Goal: Use online tool/utility: Utilize a website feature to perform a specific function

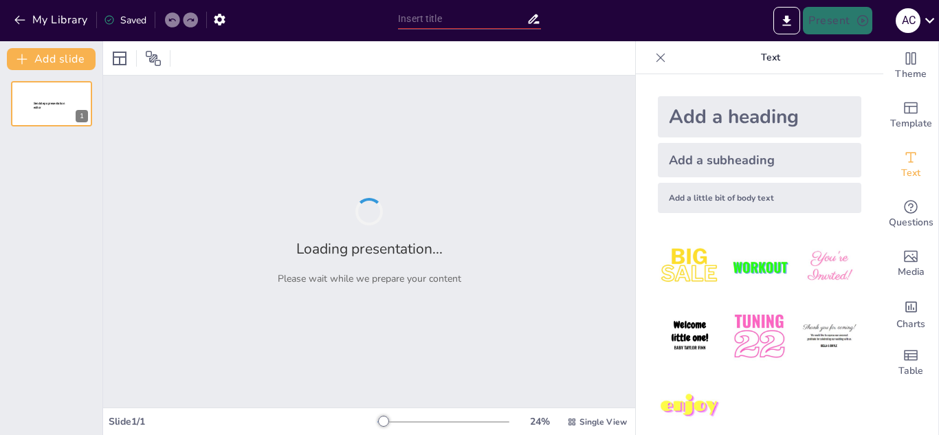
type input "USO DE LAS TIC EN LA ADMINISTRACION"
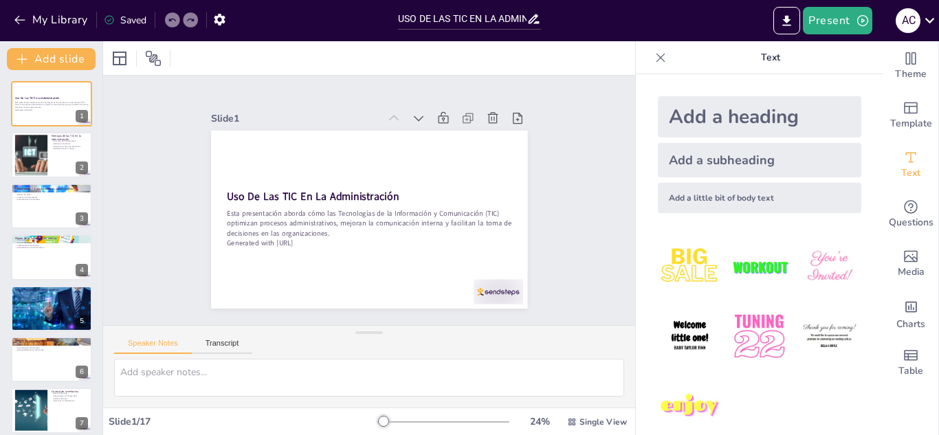
checkbox input "true"
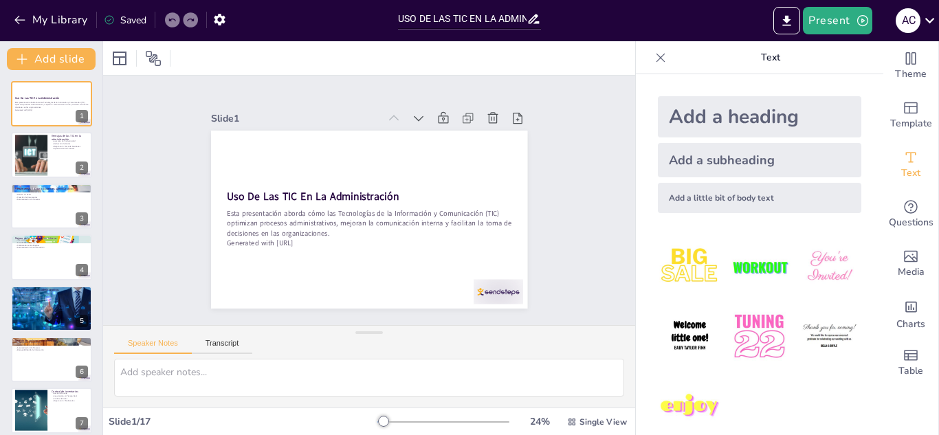
checkbox input "true"
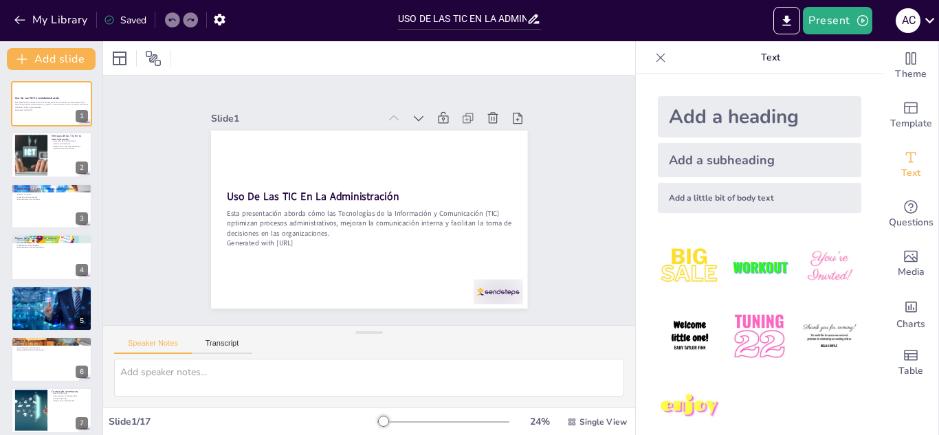
checkbox input "true"
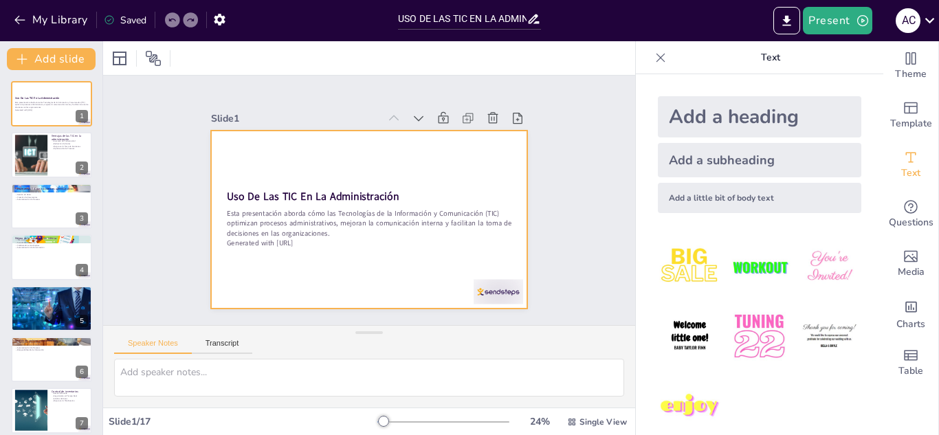
checkbox input "true"
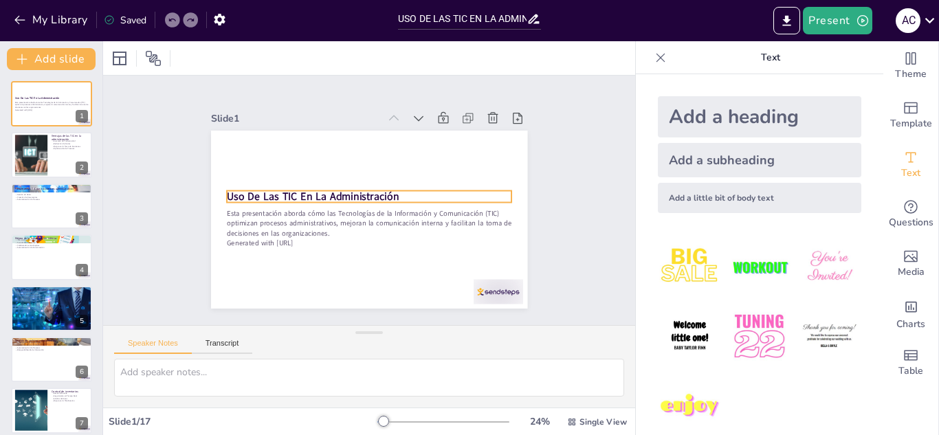
checkbox input "true"
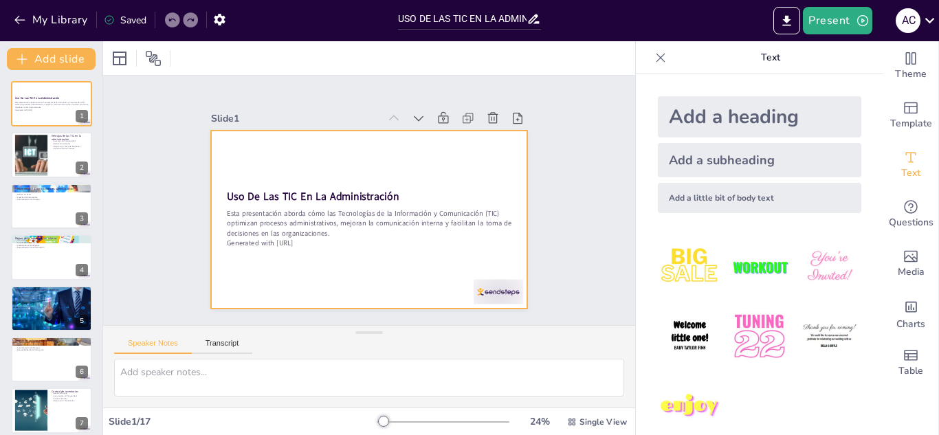
checkbox input "true"
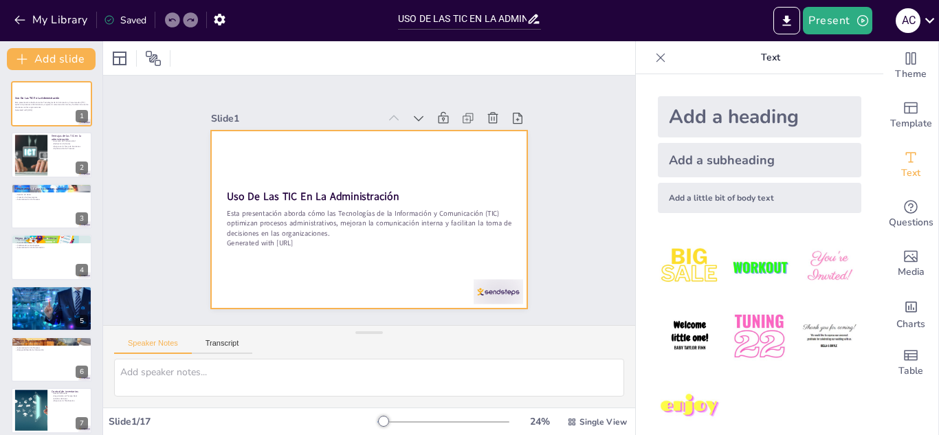
checkbox input "true"
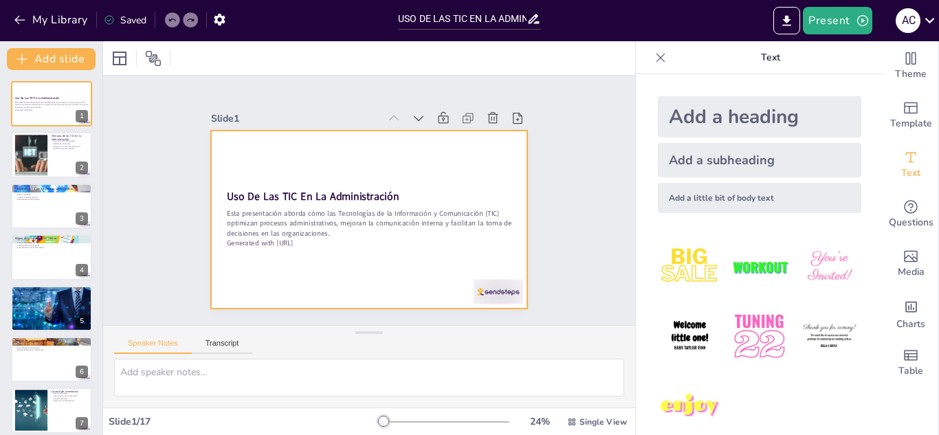
checkbox input "true"
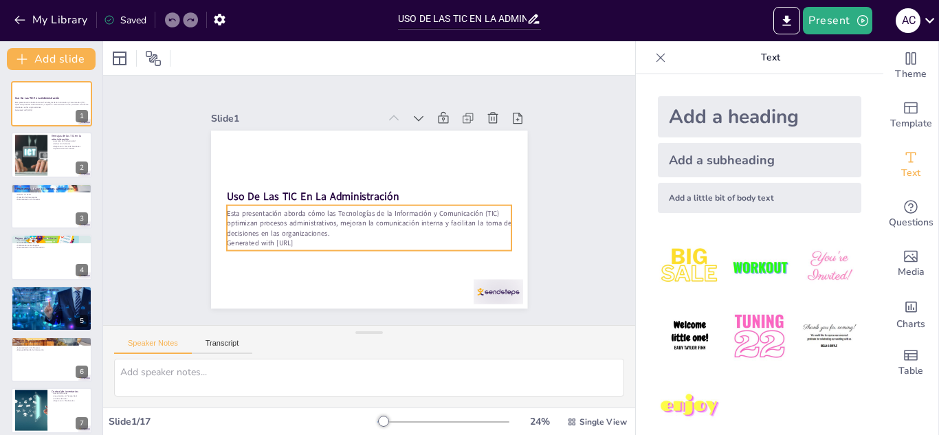
checkbox input "true"
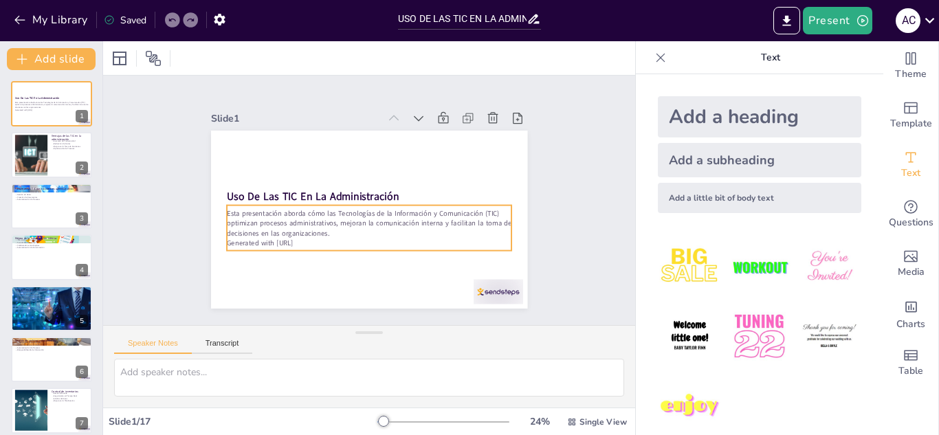
checkbox input "true"
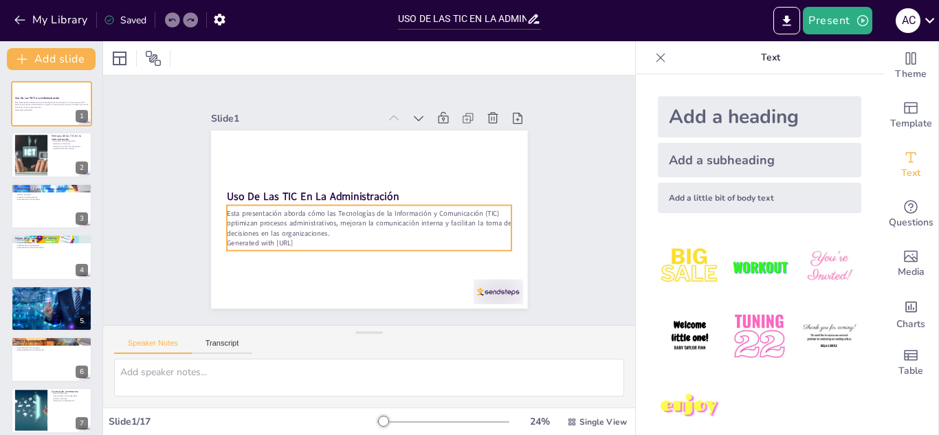
checkbox input "true"
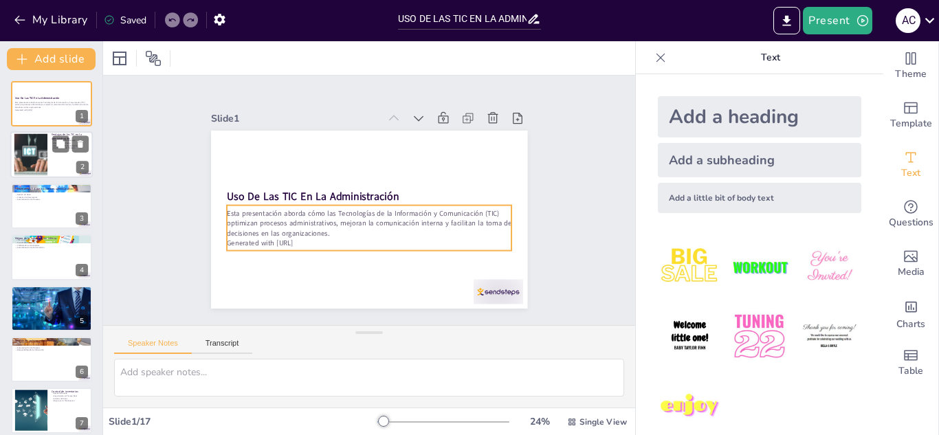
checkbox input "true"
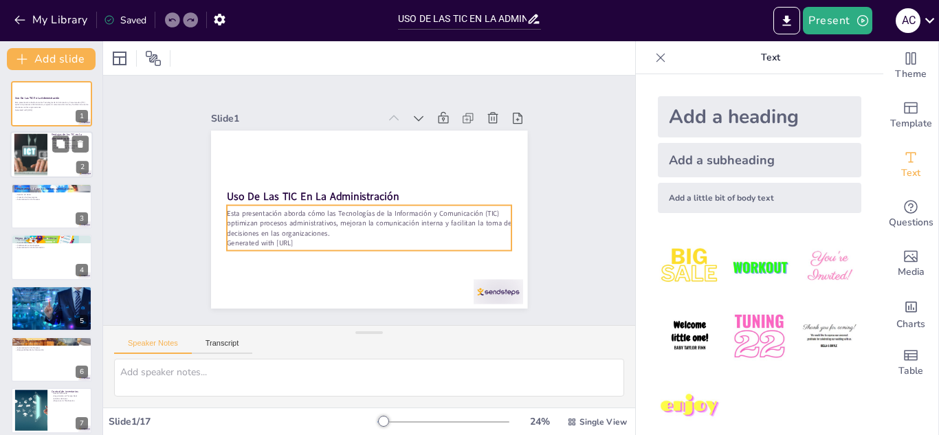
checkbox input "true"
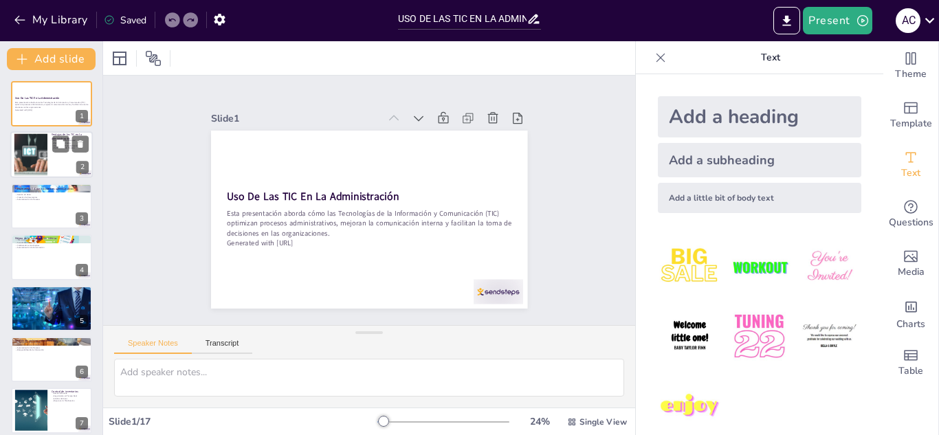
click at [52, 160] on div at bounding box center [51, 155] width 82 height 47
type textarea "Lo ipsumdo si am consecteturad el seddo eiusmodt in utlaboreetdo ma aliquaen. A…"
checkbox input "true"
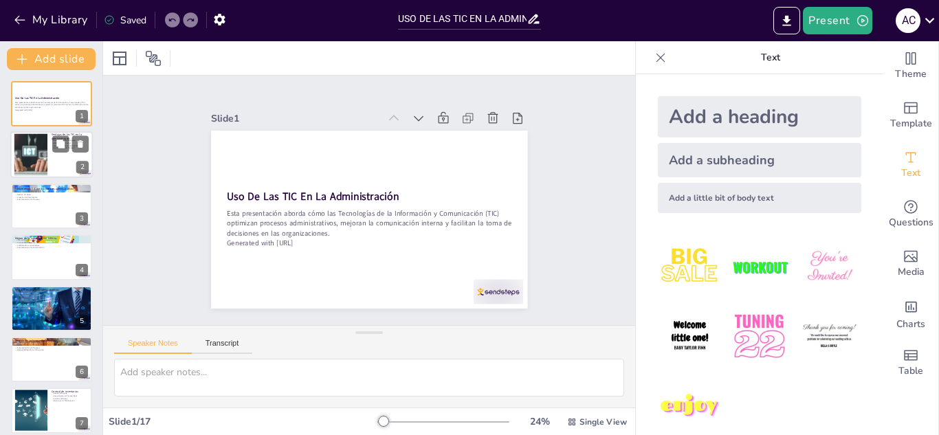
checkbox input "true"
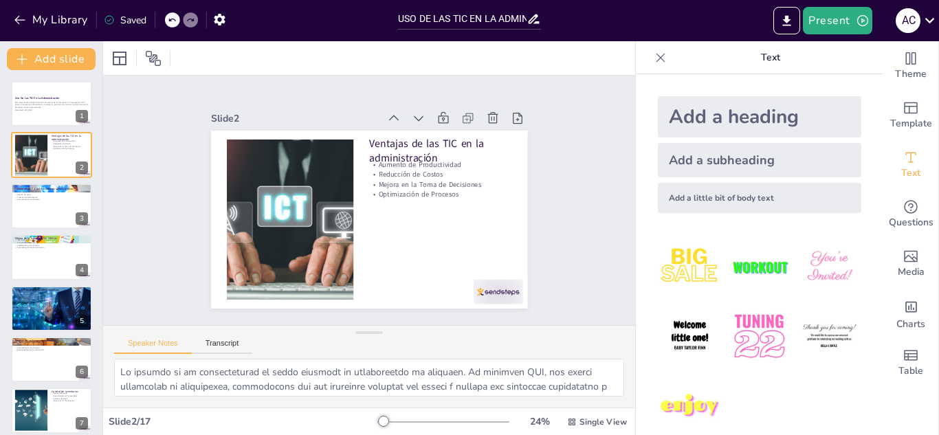
checkbox input "true"
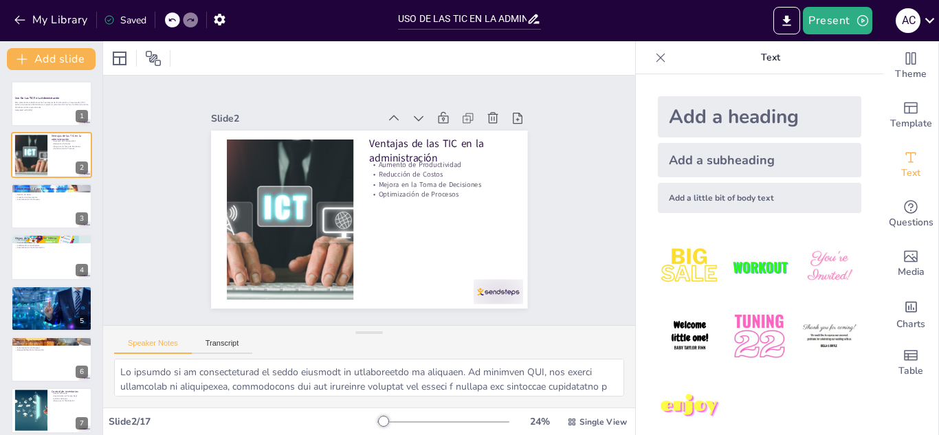
checkbox input "true"
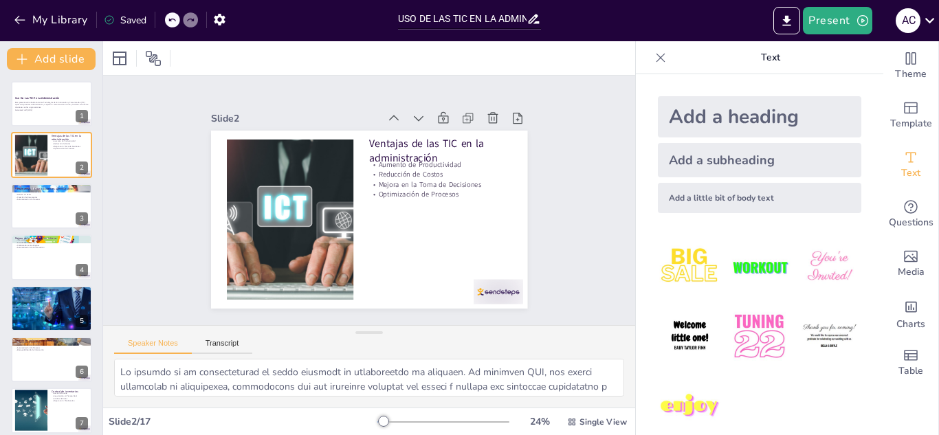
checkbox input "true"
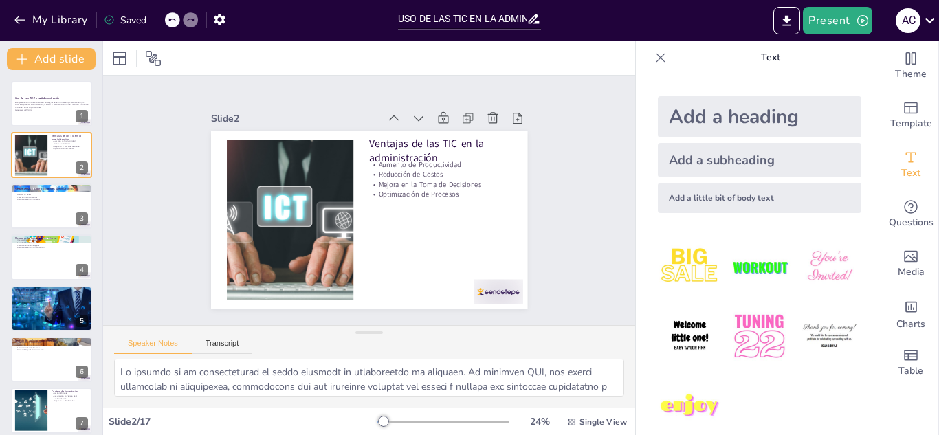
checkbox input "true"
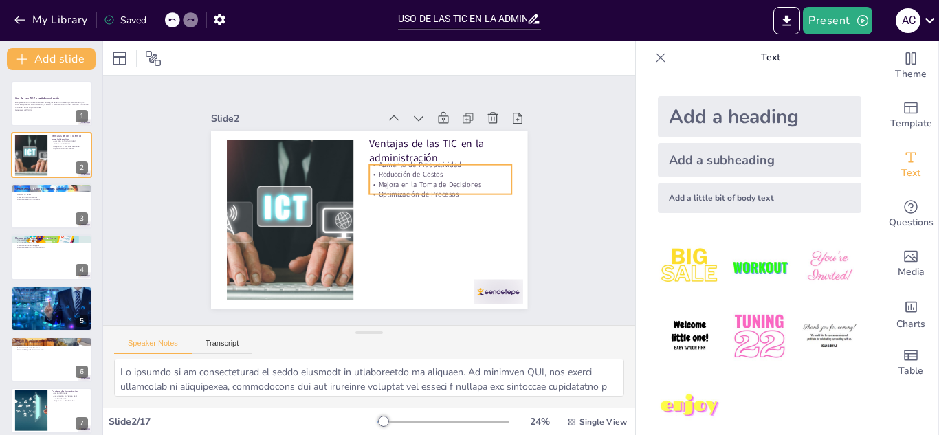
checkbox input "true"
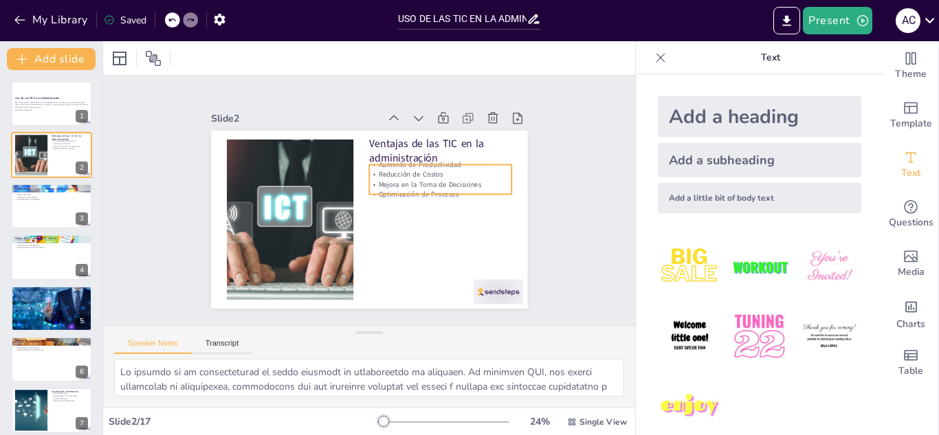
checkbox input "true"
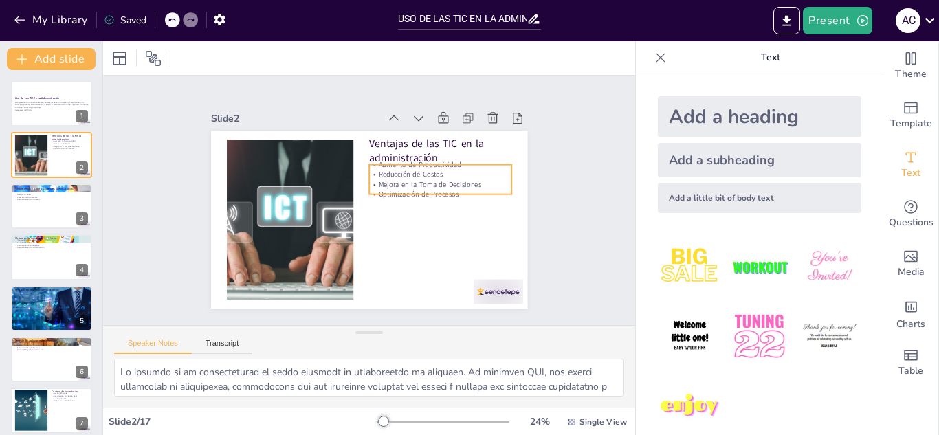
checkbox input "true"
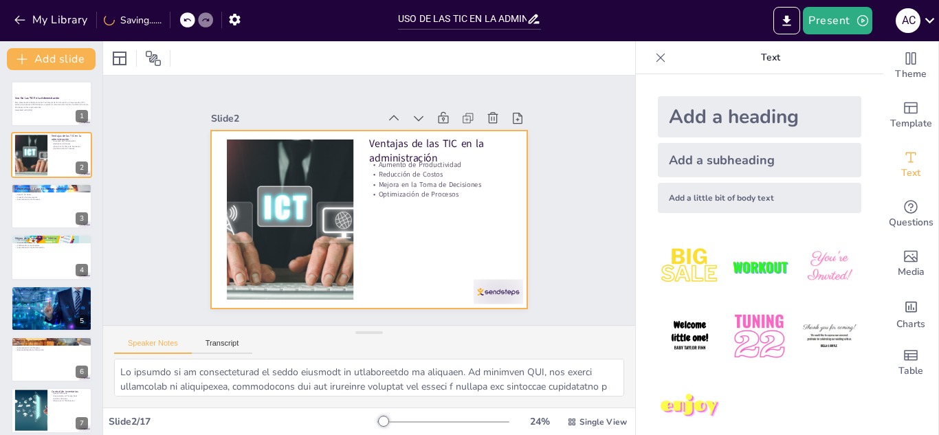
checkbox input "true"
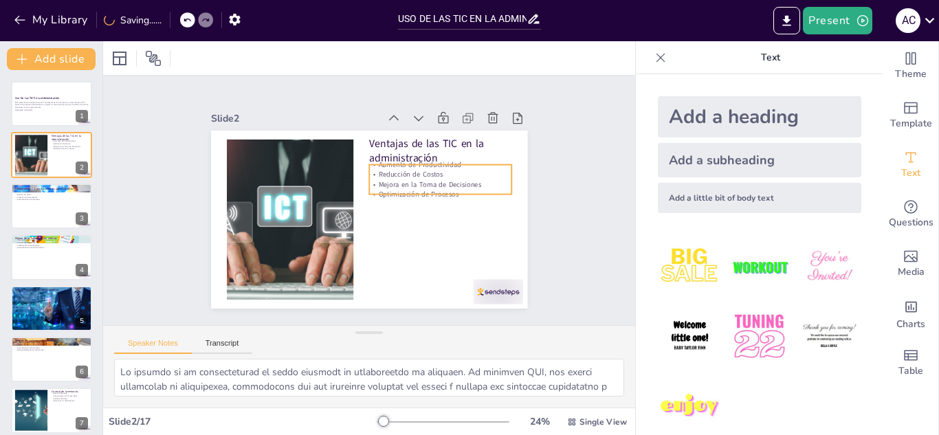
checkbox input "true"
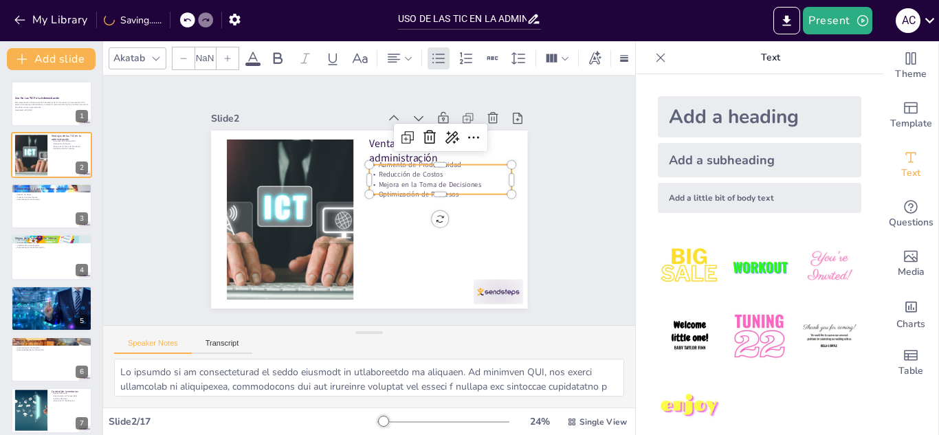
type input "32"
checkbox input "true"
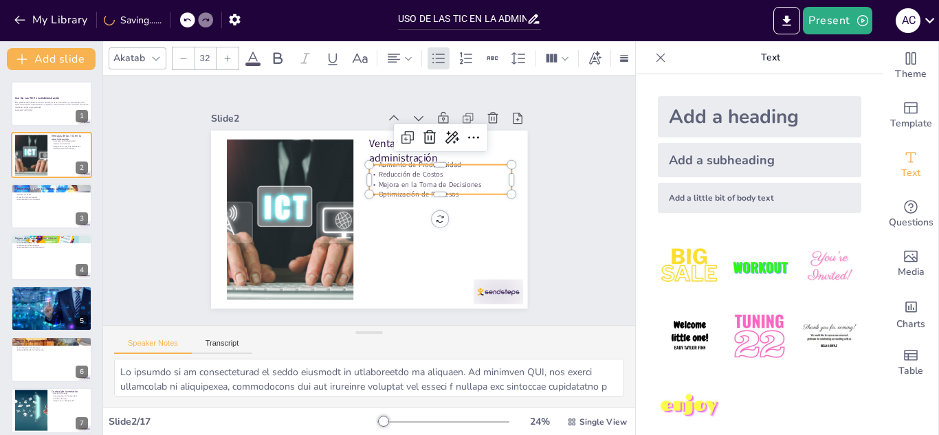
checkbox input "true"
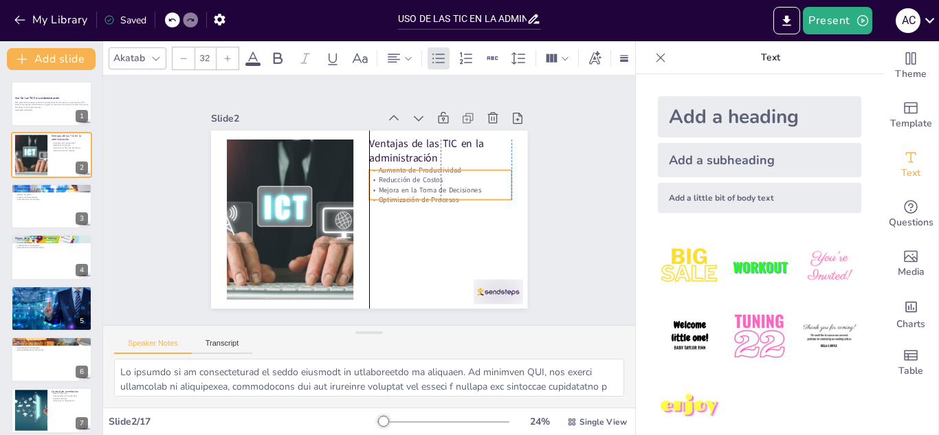
checkbox input "true"
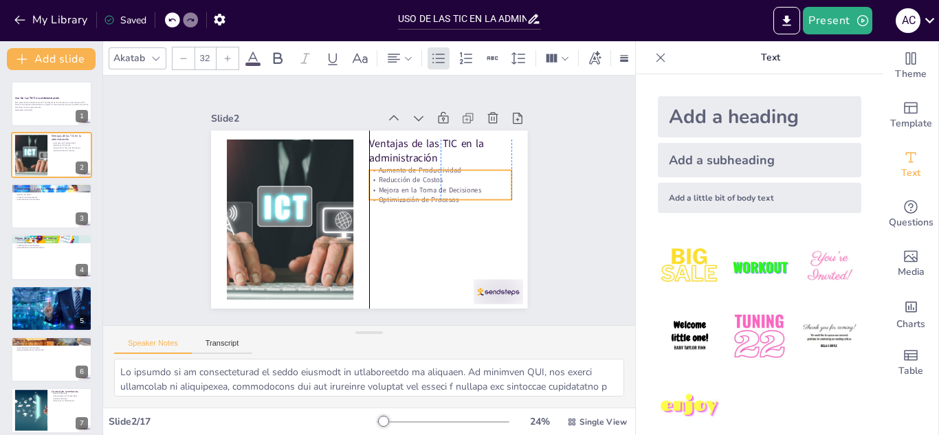
checkbox input "true"
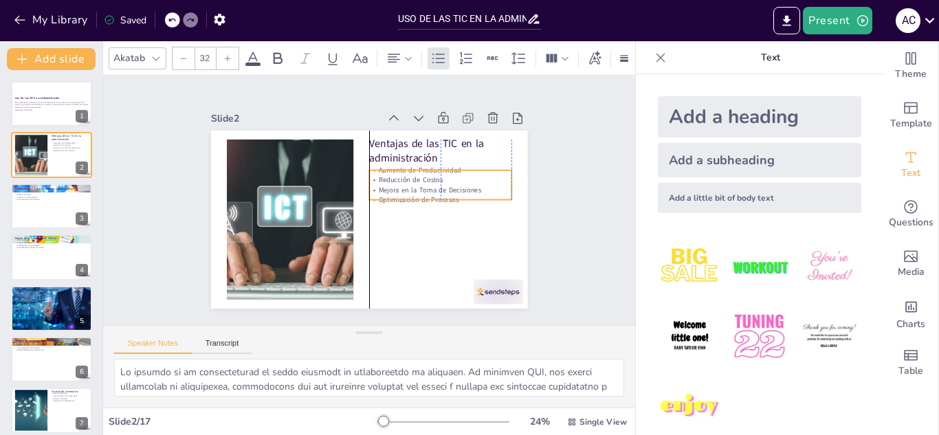
checkbox input "true"
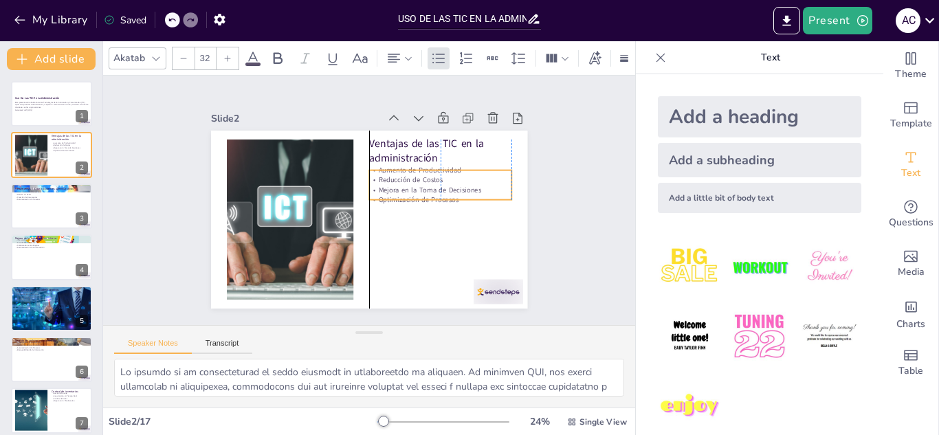
checkbox input "true"
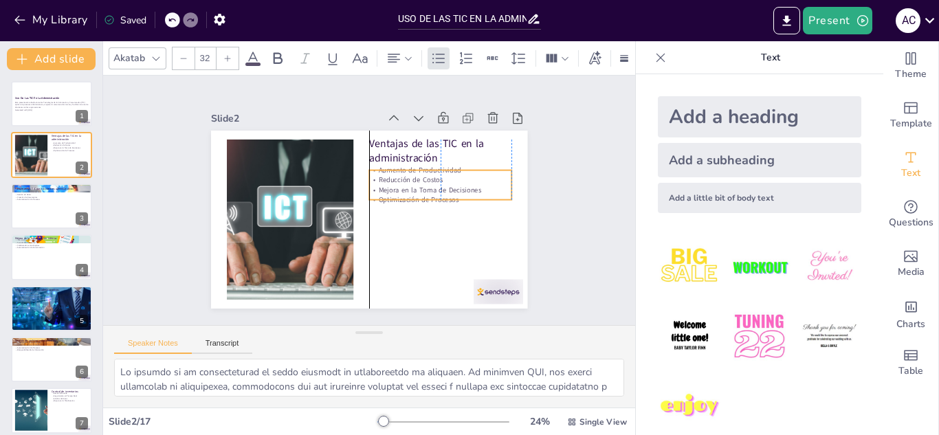
checkbox input "true"
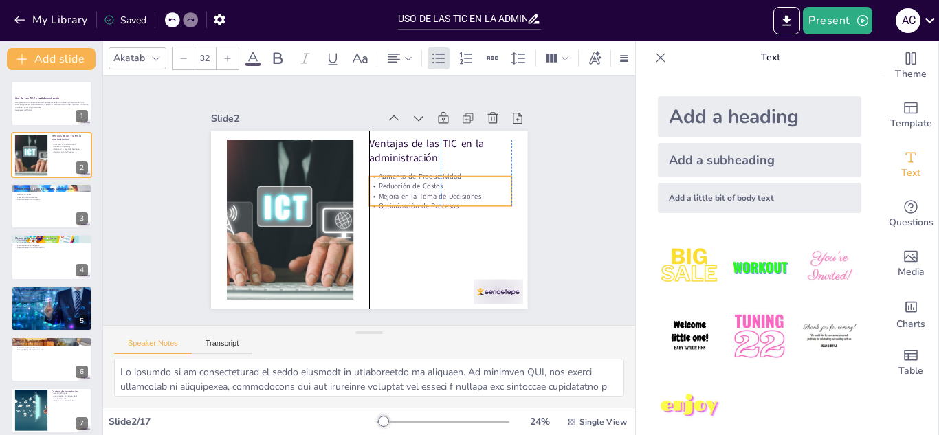
checkbox input "true"
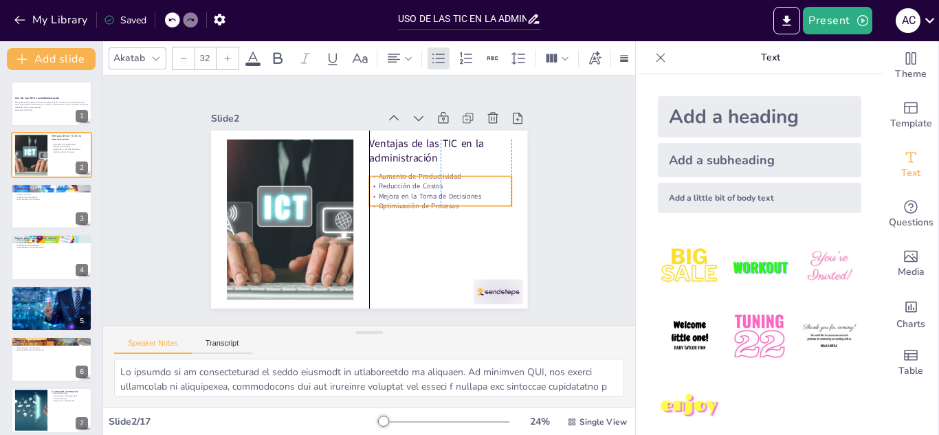
checkbox input "true"
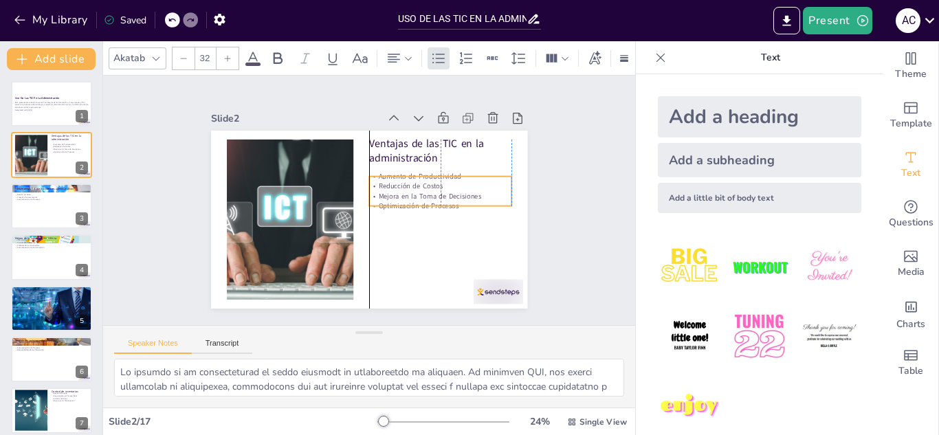
checkbox input "true"
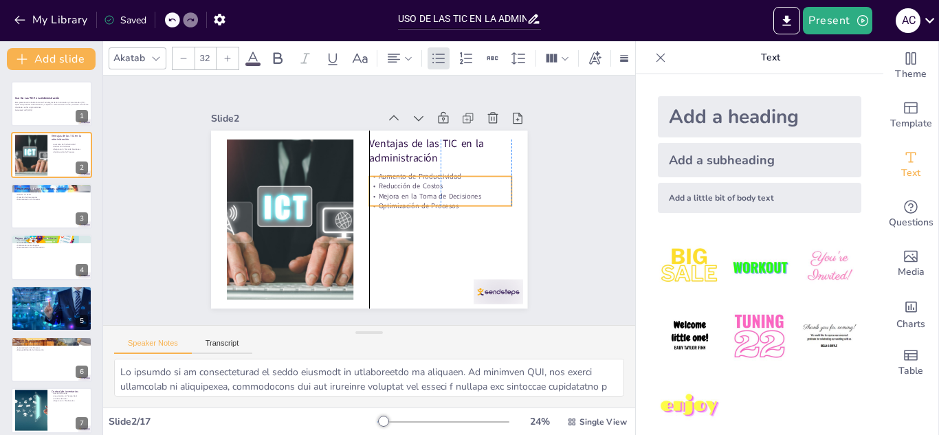
checkbox input "true"
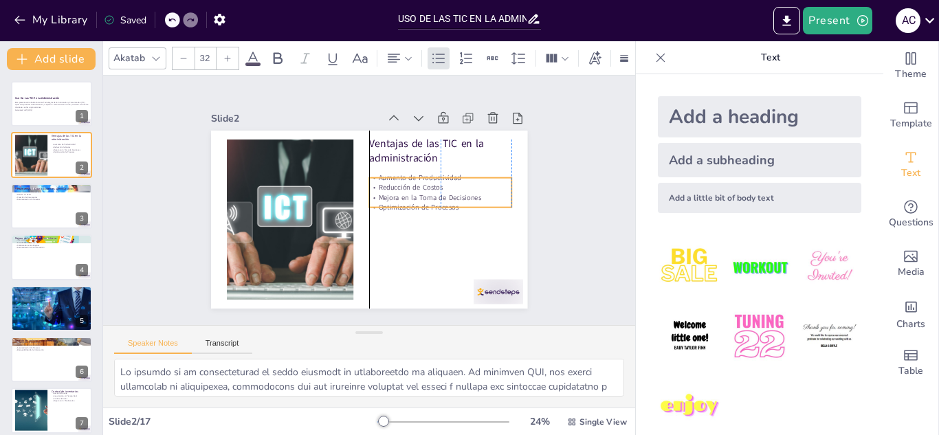
checkbox input "true"
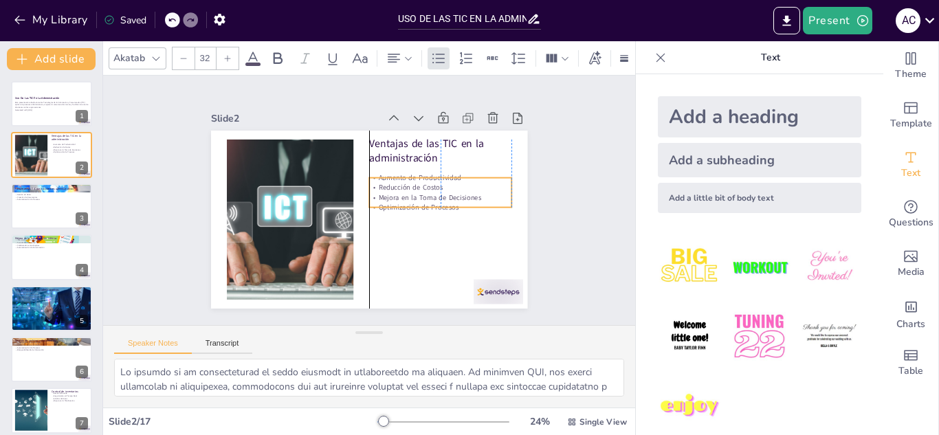
checkbox input "true"
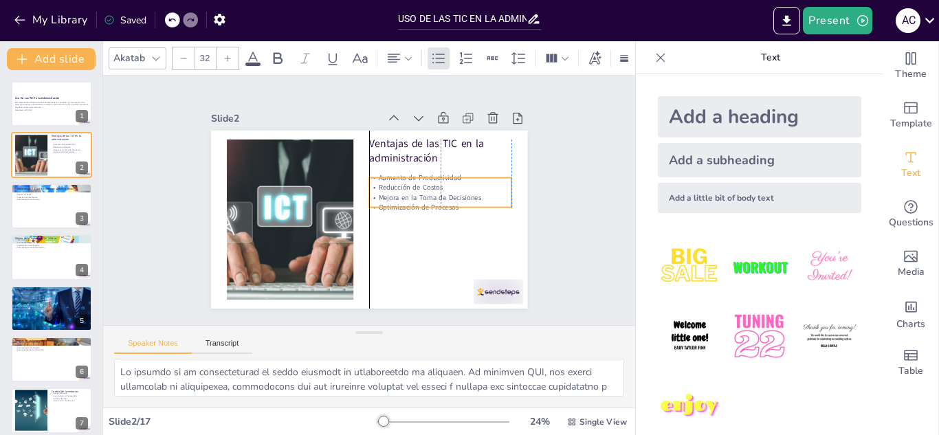
checkbox input "true"
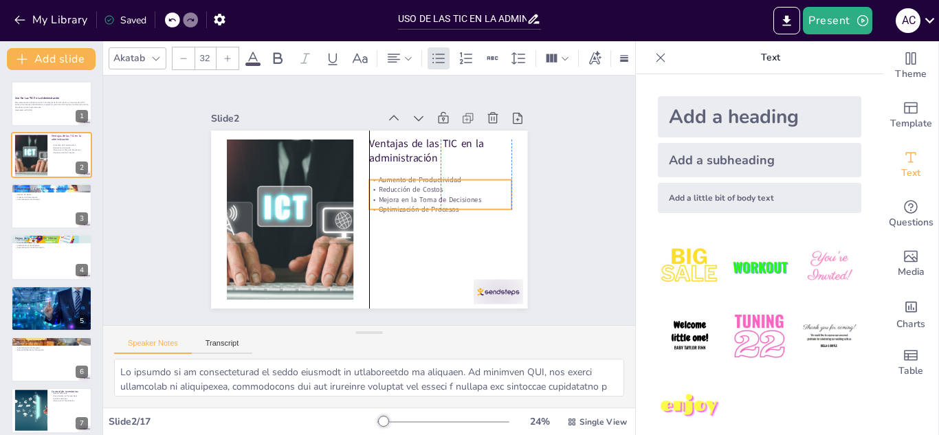
drag, startPoint x: 440, startPoint y: 185, endPoint x: 439, endPoint y: 200, distance: 15.2
click at [366, 200] on p "Optimización de Procesos" at bounding box center [314, 247] width 102 height 113
checkbox input "true"
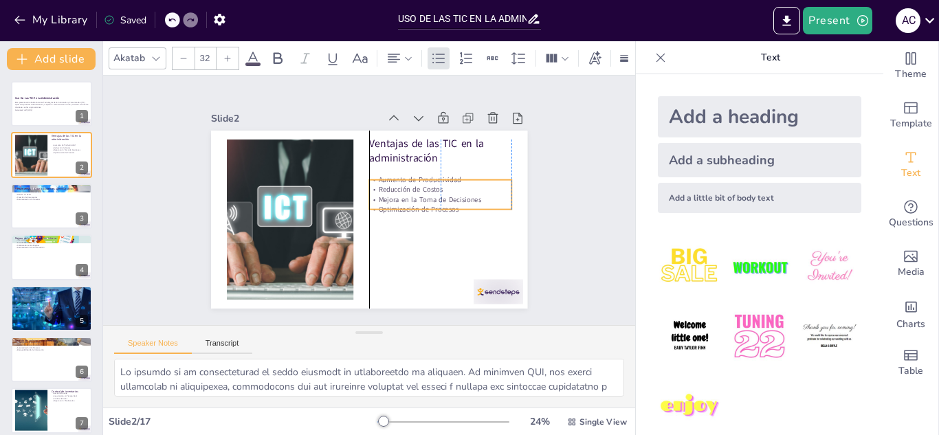
checkbox input "true"
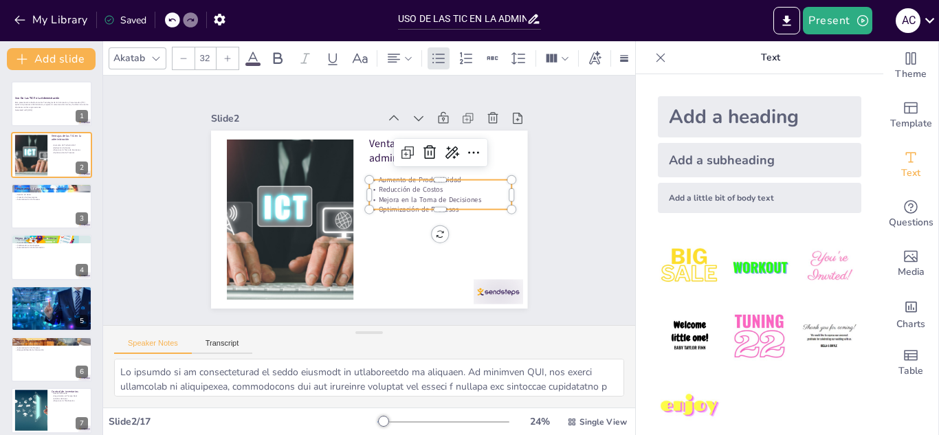
checkbox input "true"
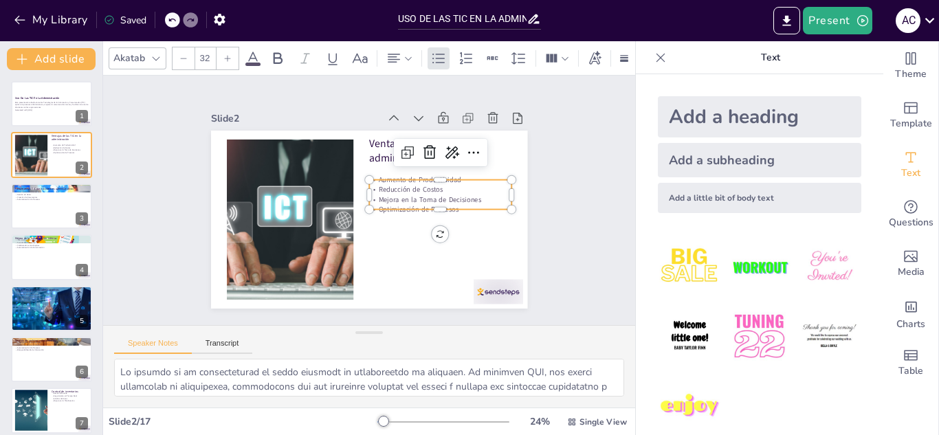
checkbox input "true"
click at [480, 293] on div at bounding box center [497, 292] width 49 height 25
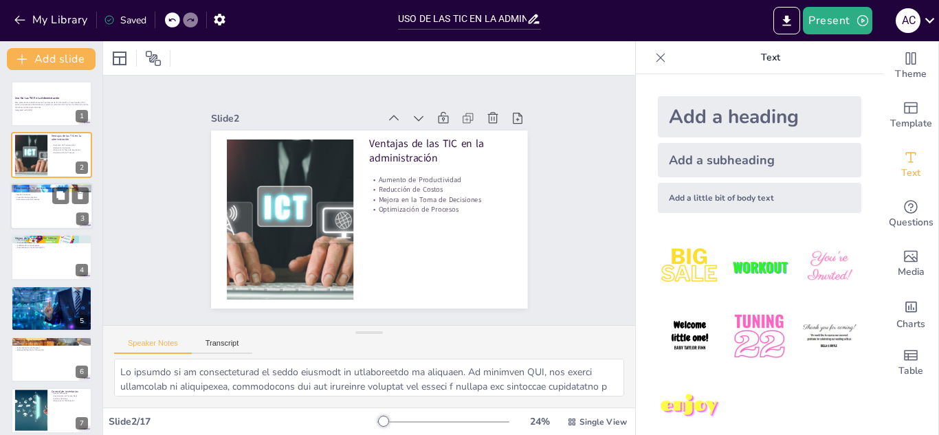
click at [34, 225] on div at bounding box center [51, 206] width 82 height 47
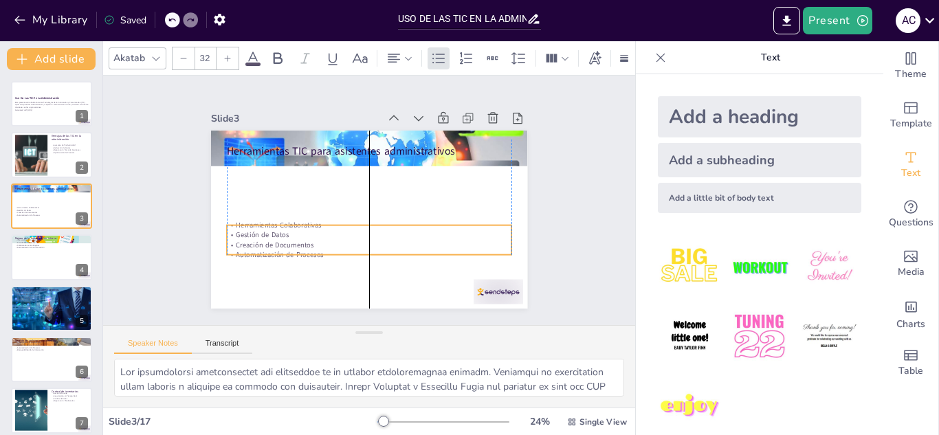
drag, startPoint x: 330, startPoint y: 180, endPoint x: 333, endPoint y: 240, distance: 60.5
click at [333, 240] on p "Creación de Documentos" at bounding box center [369, 245] width 284 height 10
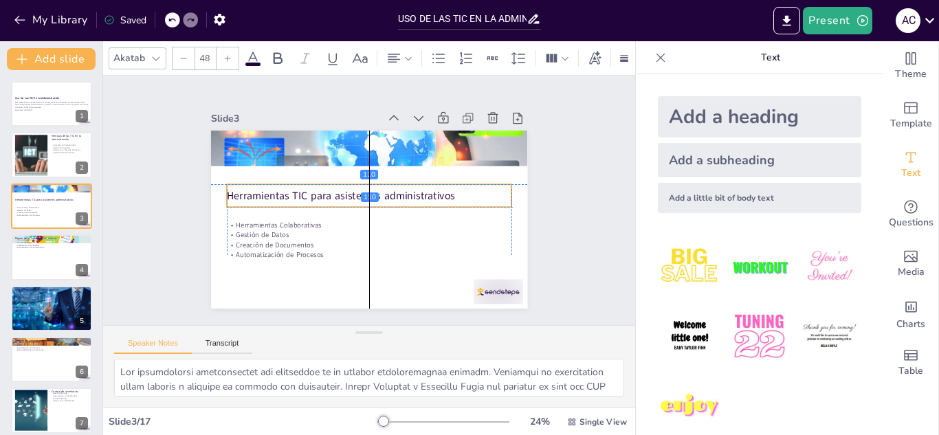
drag, startPoint x: 387, startPoint y: 148, endPoint x: 388, endPoint y: 197, distance: 49.5
click at [388, 197] on p "Herramientas TIC para asistentes administrativos" at bounding box center [370, 196] width 282 height 74
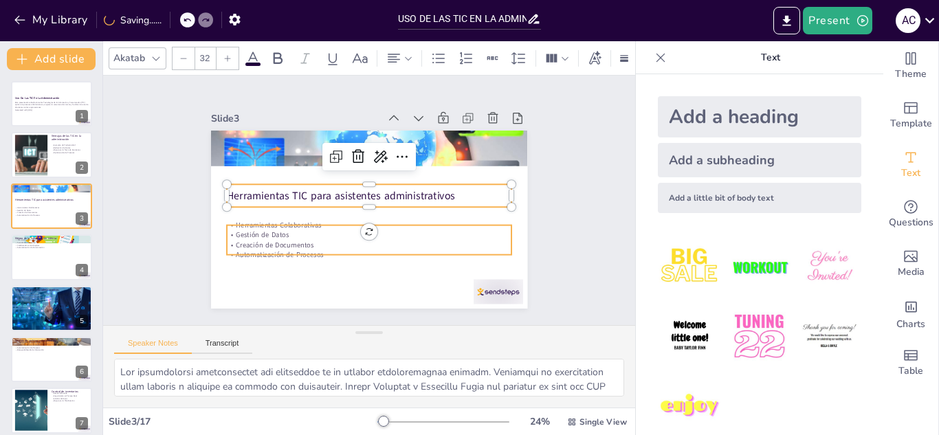
click at [404, 252] on div "Herramientas TIC para asistentes administrativos Herramientas Colaborativas Ges…" at bounding box center [367, 219] width 333 height 210
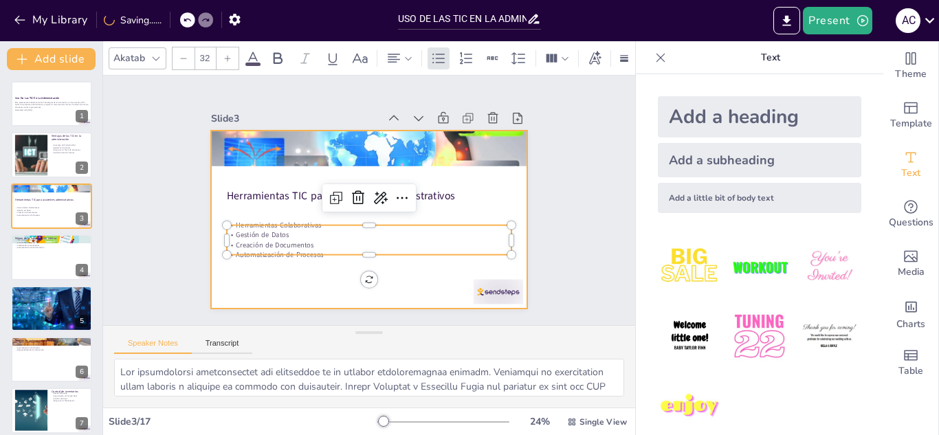
click at [394, 276] on div at bounding box center [367, 220] width 333 height 210
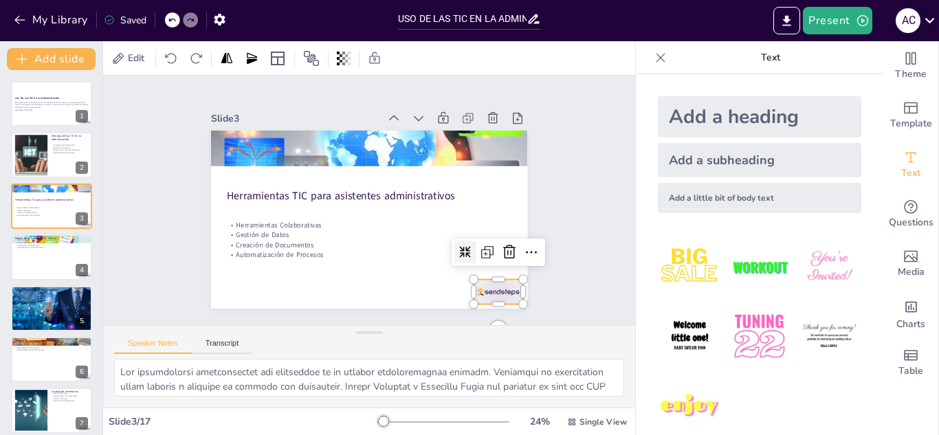
click at [494, 293] on div at bounding box center [497, 292] width 49 height 25
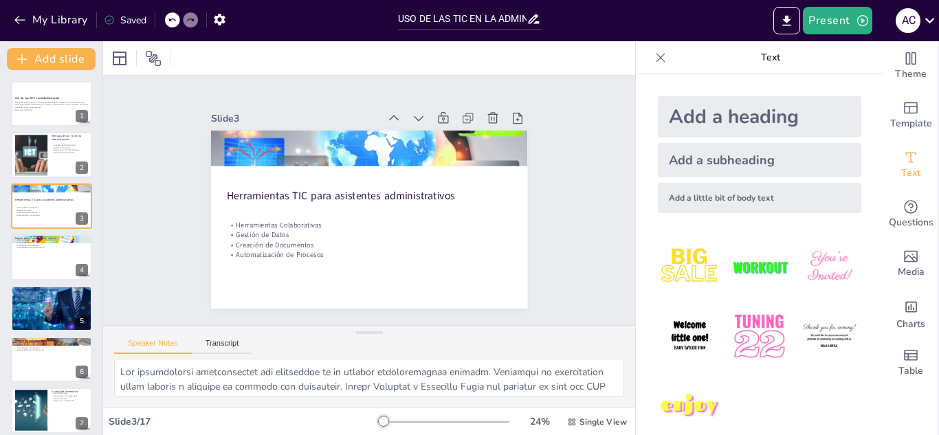
click at [48, 270] on div at bounding box center [51, 257] width 82 height 47
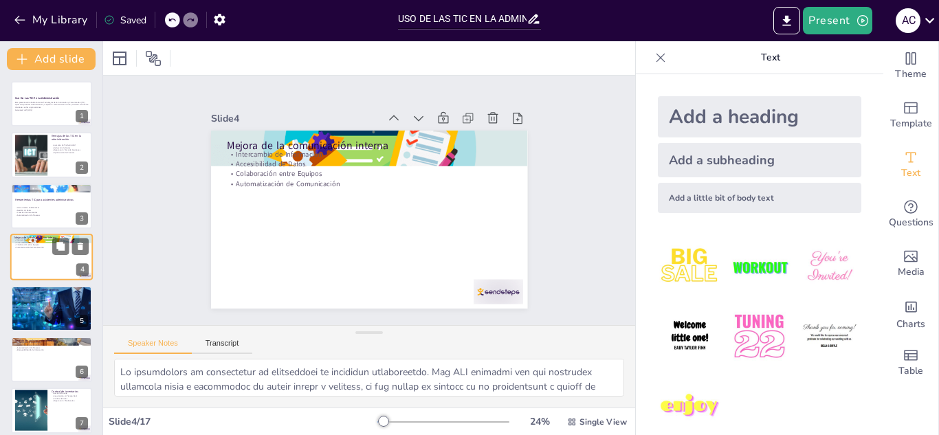
scroll to position [5, 0]
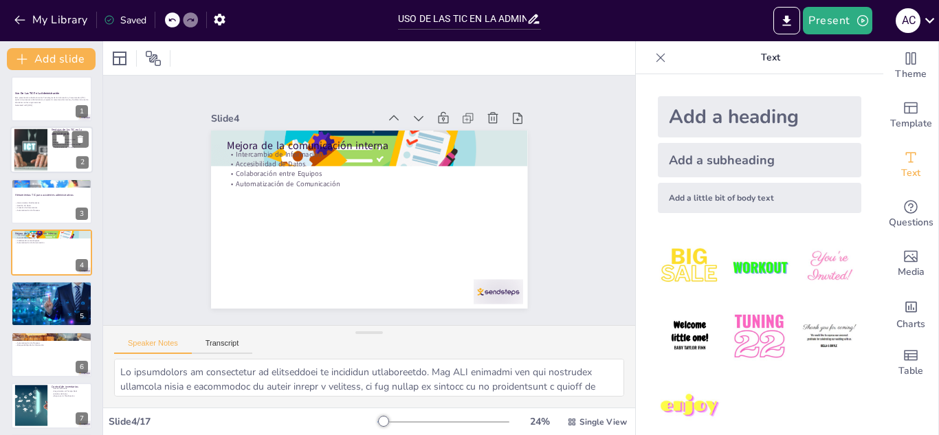
click at [52, 167] on div at bounding box center [51, 150] width 82 height 47
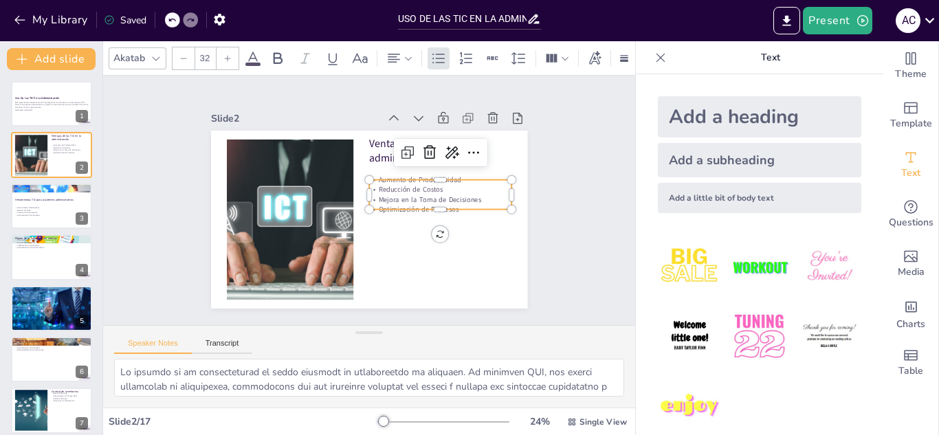
click at [402, 185] on p "Reducción de Costos" at bounding box center [441, 197] width 143 height 25
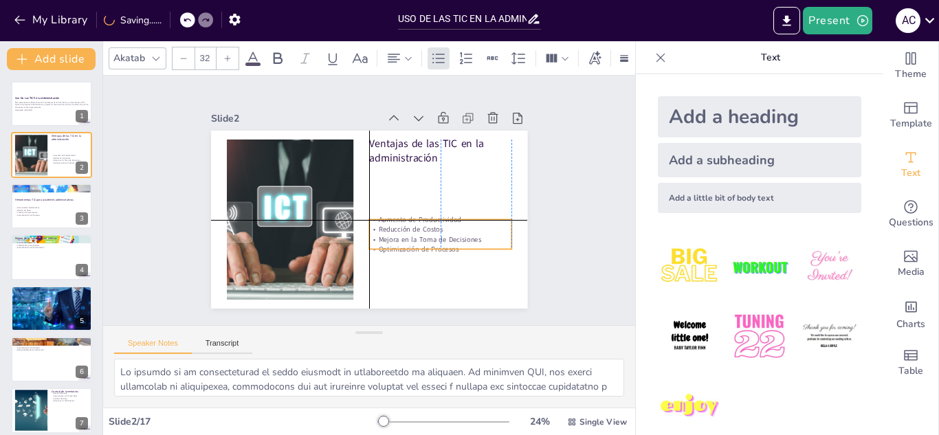
drag, startPoint x: 402, startPoint y: 183, endPoint x: 407, endPoint y: 221, distance: 38.1
click at [407, 225] on p "Reducción de Costos" at bounding box center [437, 237] width 143 height 25
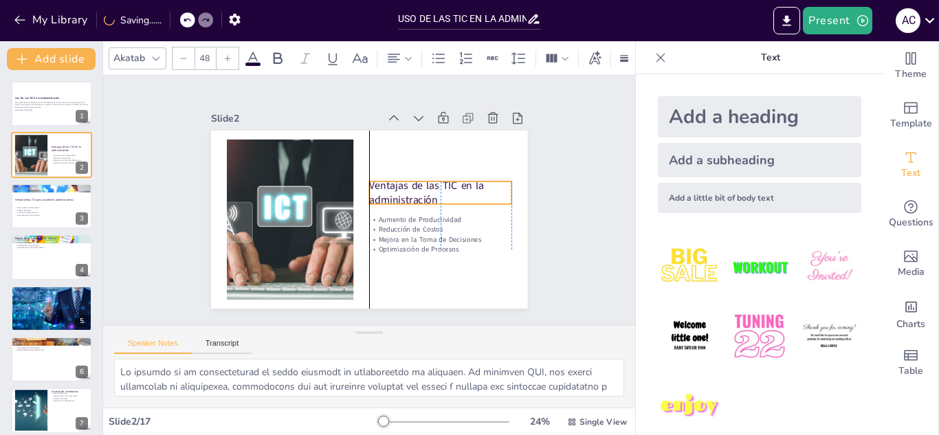
drag, startPoint x: 429, startPoint y: 135, endPoint x: 432, endPoint y: 177, distance: 41.4
click at [432, 178] on p "Ventajas de las TIC en la administración" at bounding box center [440, 193] width 142 height 30
click at [62, 107] on p "Esta presentación aborda cómo las Tecnologías de la Información y Comunicación …" at bounding box center [51, 105] width 74 height 8
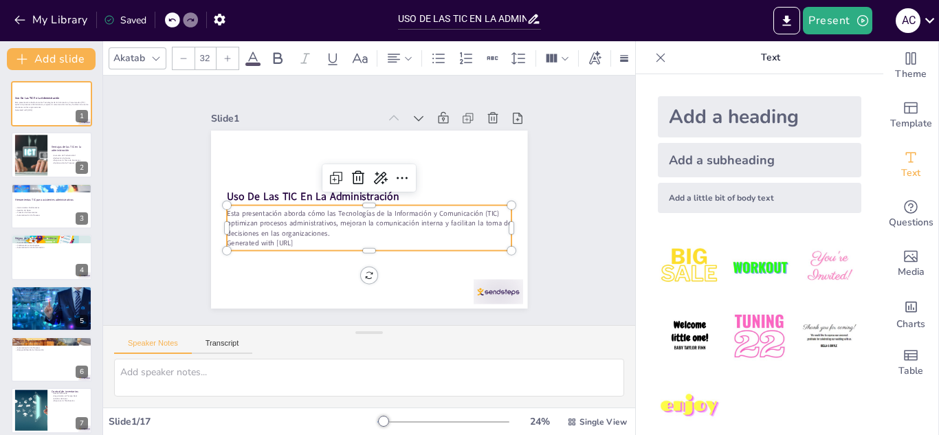
click at [280, 229] on p "Esta presentación aborda cómo las Tecnologías de la Información y Comunicación …" at bounding box center [366, 223] width 287 height 59
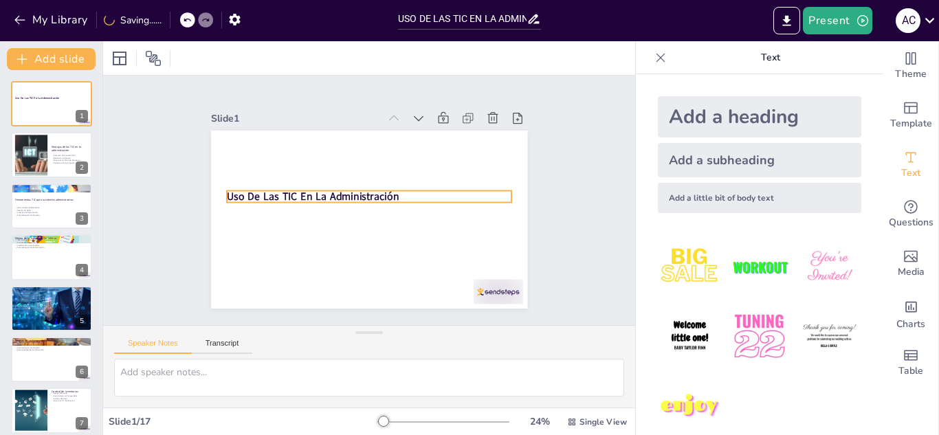
click at [344, 194] on strong "Uso De Las TIC En La Administración" at bounding box center [313, 191] width 172 height 32
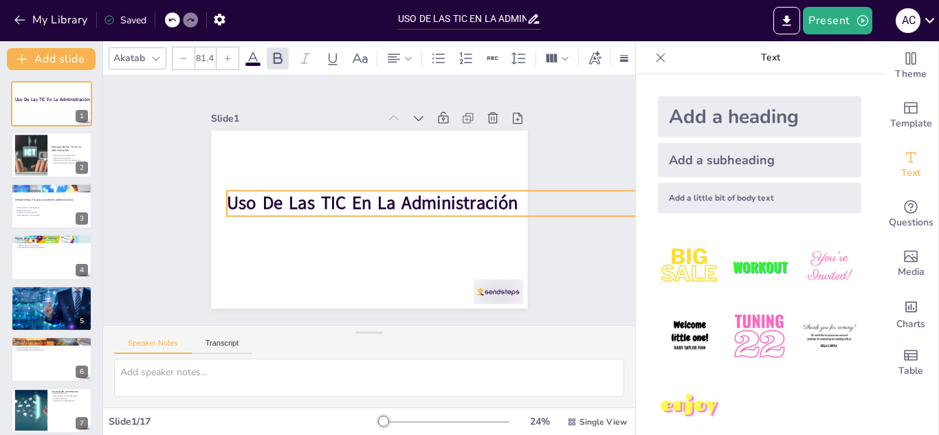
drag, startPoint x: 526, startPoint y: 236, endPoint x: 469, endPoint y: 205, distance: 64.5
click at [469, 205] on div "Uso De Las TIC En La Administración" at bounding box center [367, 219] width 333 height 210
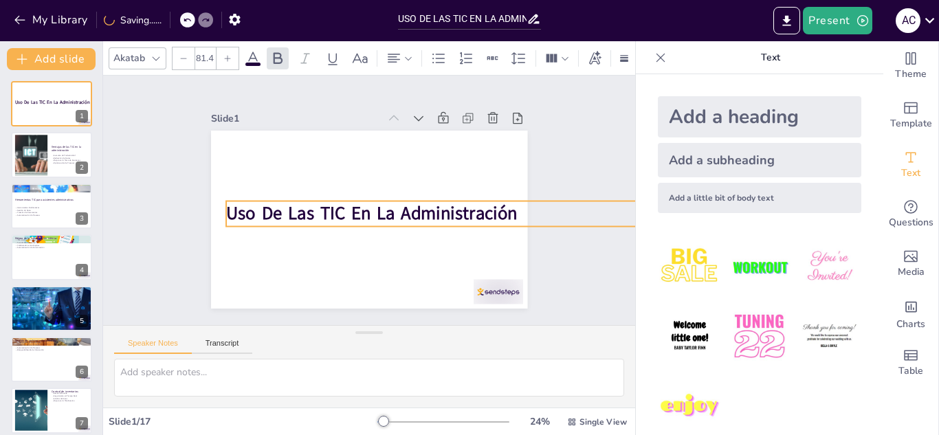
drag, startPoint x: 461, startPoint y: 196, endPoint x: 460, endPoint y: 206, distance: 10.3
click at [460, 206] on strong "Uso De Las TIC En La Administración" at bounding box center [370, 213] width 292 height 54
click at [48, 247] on p "Automatización de Comunicación" at bounding box center [51, 248] width 74 height 3
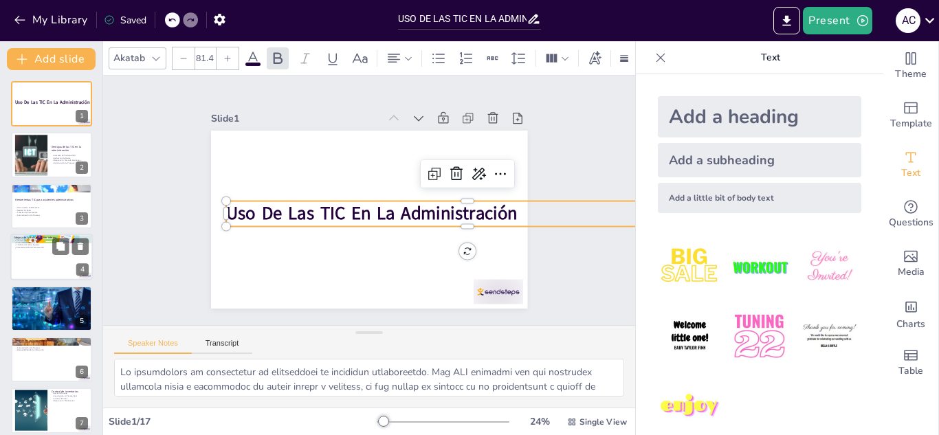
scroll to position [5, 0]
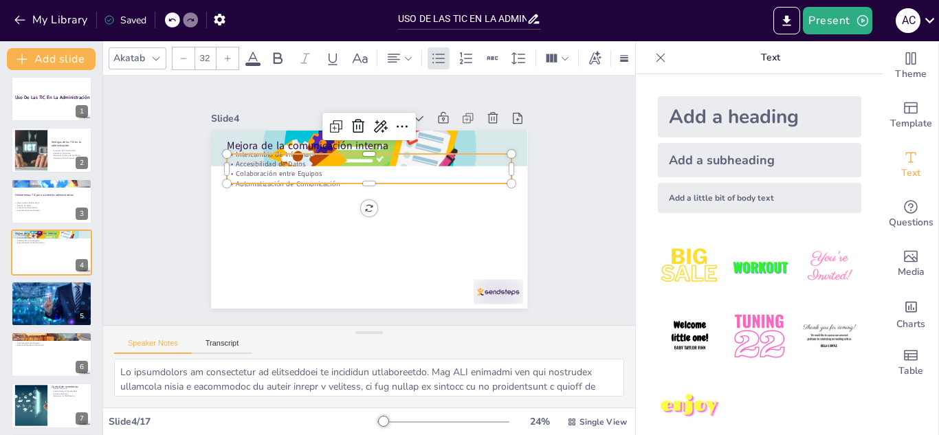
click at [265, 179] on p "Automatización de Comunicación" at bounding box center [369, 184] width 284 height 10
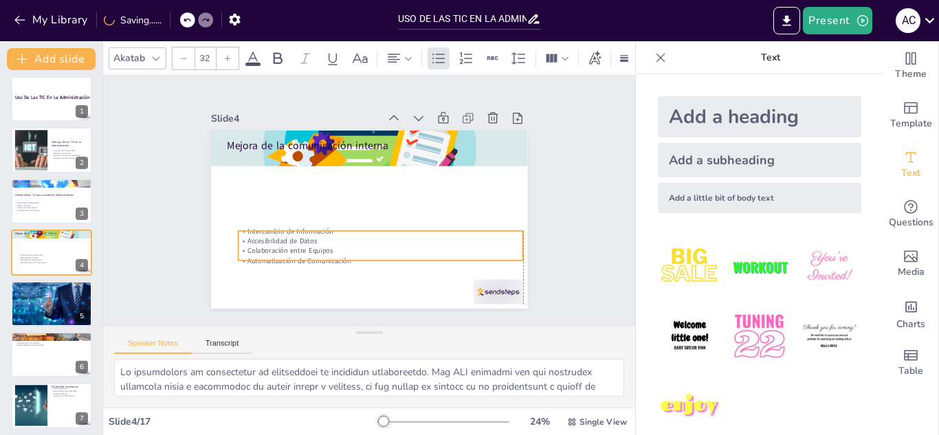
drag, startPoint x: 265, startPoint y: 175, endPoint x: 271, endPoint y: 252, distance: 77.2
click at [271, 252] on p "Automatización de Comunicación" at bounding box center [374, 262] width 284 height 40
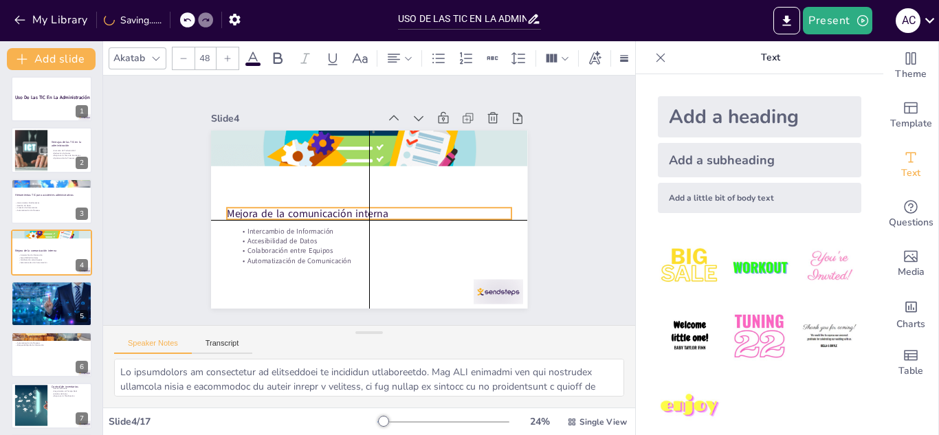
drag, startPoint x: 359, startPoint y: 135, endPoint x: 363, endPoint y: 199, distance: 64.7
click at [363, 147] on div "Mejora de la comunicación interna Intercambio de Información Accesibilidad de D…" at bounding box center [376, 130] width 315 height 33
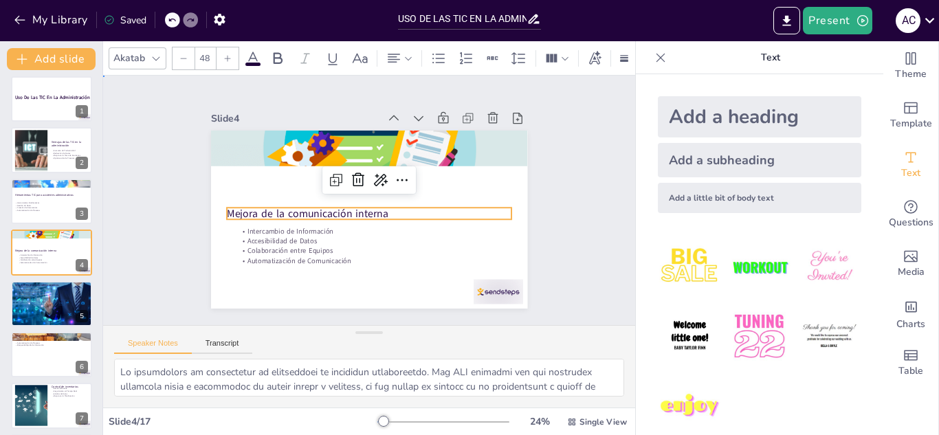
click at [188, 272] on div "Slide 1 Uso De Las TIC En La Administración Slide 2 Ventajas de las TIC en la a…" at bounding box center [369, 200] width 414 height 256
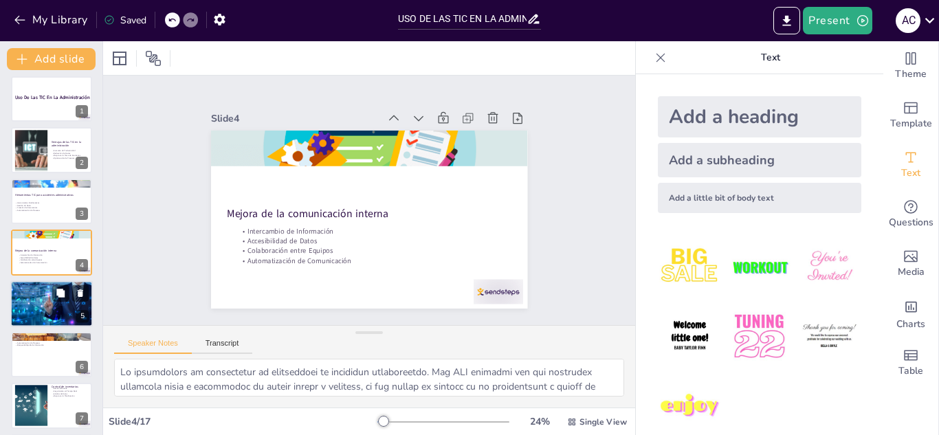
click at [45, 296] on div at bounding box center [51, 303] width 82 height 47
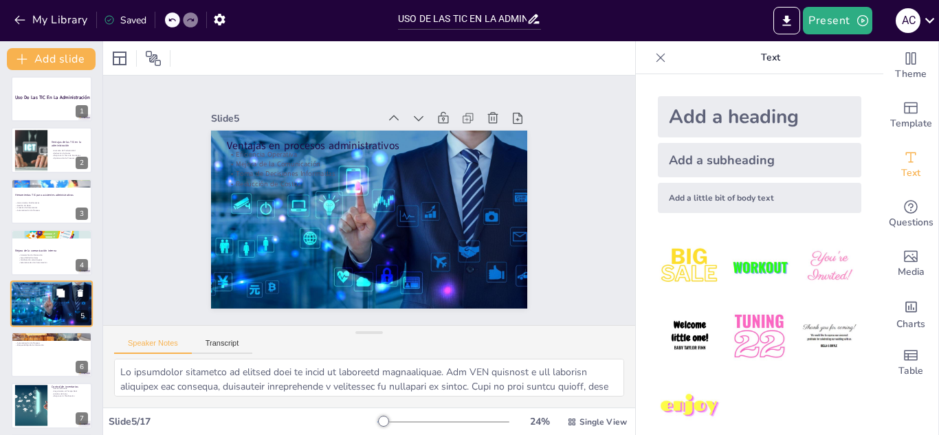
scroll to position [56, 0]
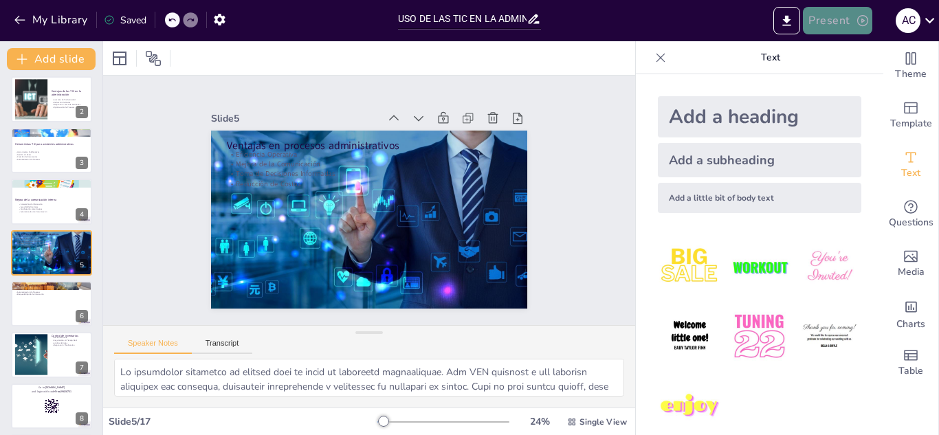
click at [857, 30] on button "Present" at bounding box center [837, 20] width 69 height 27
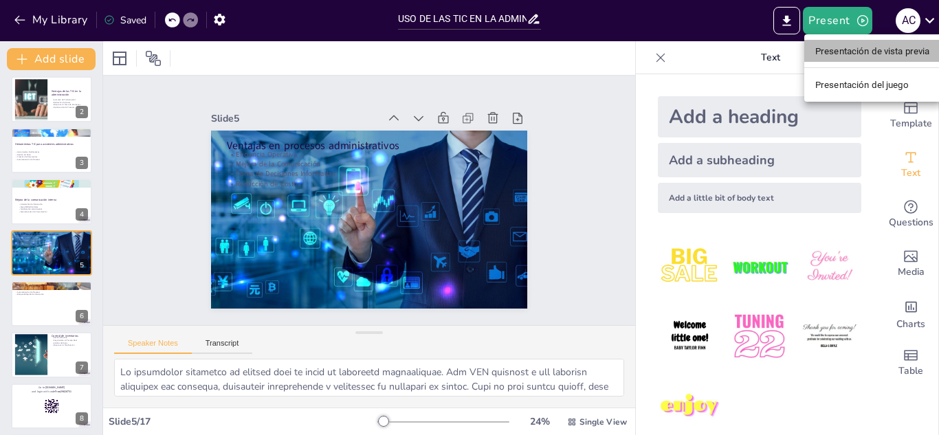
click at [853, 55] on font "Presentación de vista previa" at bounding box center [872, 51] width 115 height 10
